Goal: Information Seeking & Learning: Learn about a topic

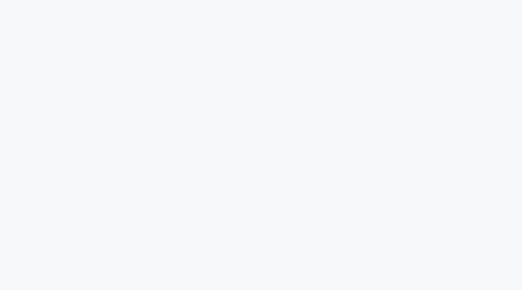
scroll to position [2188, 0]
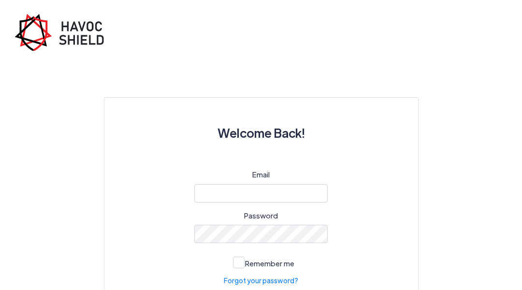
scroll to position [75, 0]
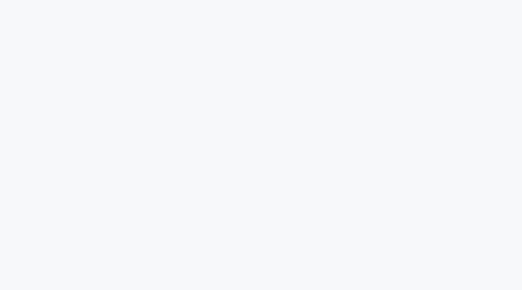
scroll to position [810, 0]
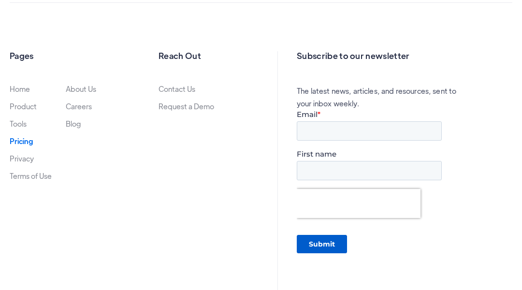
scroll to position [2027, 0]
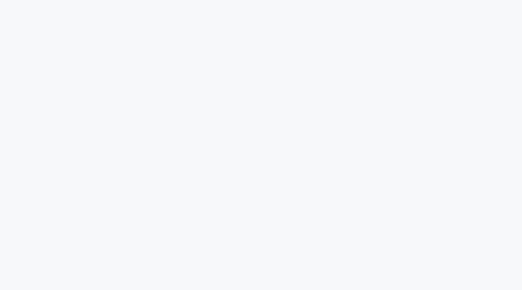
scroll to position [3157, 0]
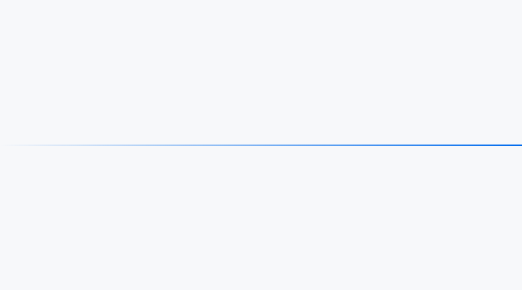
scroll to position [1480, 0]
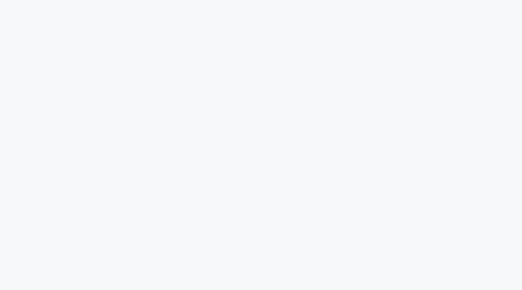
scroll to position [1559, 0]
